Goal: Task Accomplishment & Management: Use online tool/utility

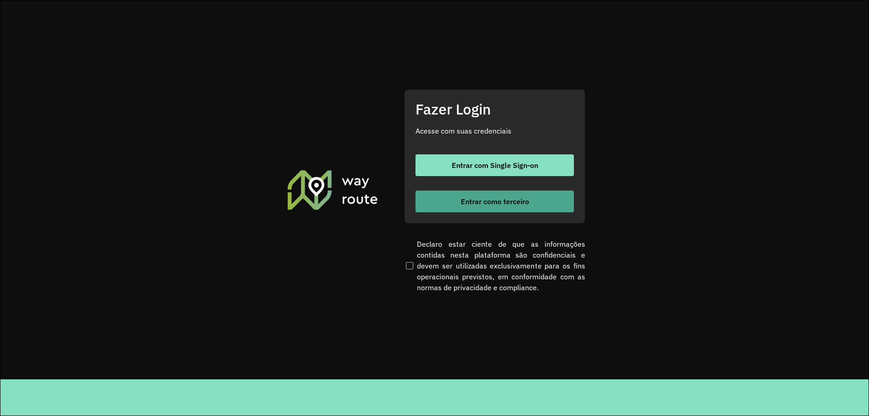
click at [489, 198] on span "Entrar como terceiro" at bounding box center [494, 201] width 68 height 7
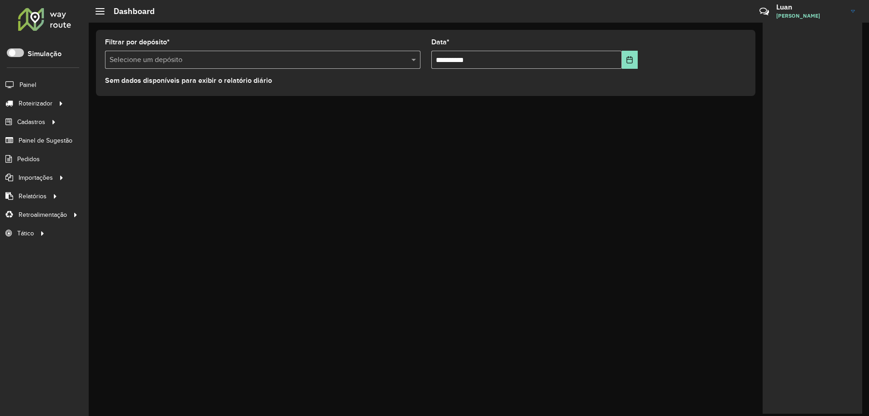
click at [291, 67] on div "Selecione um depósito" at bounding box center [262, 60] width 315 height 18
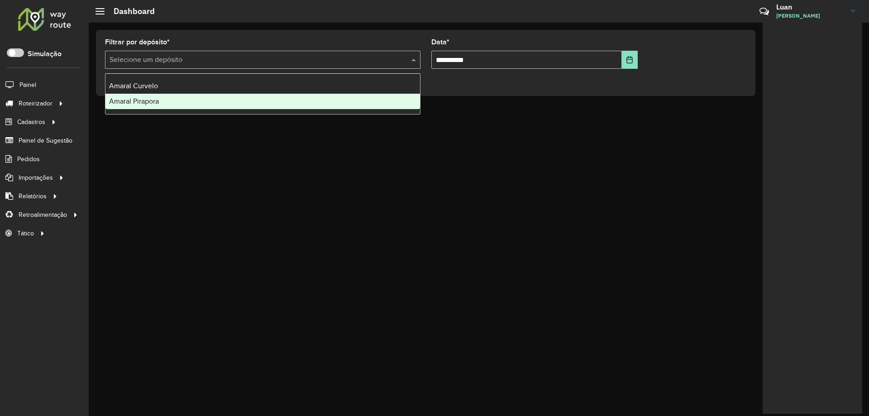
click at [203, 96] on div "Amaral Pirapora" at bounding box center [262, 101] width 314 height 15
